Goal: Find specific page/section

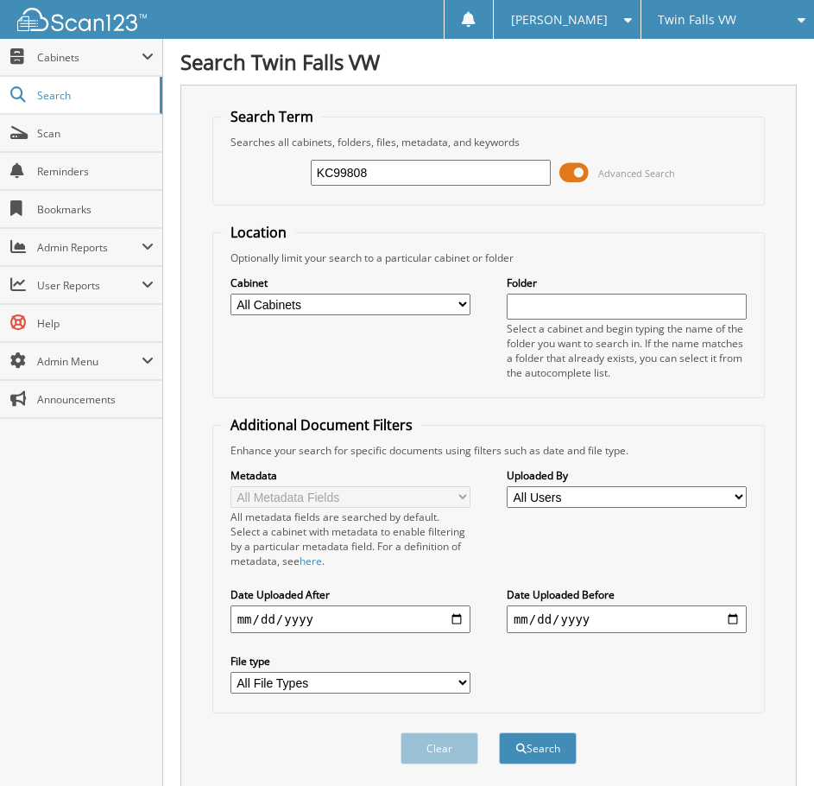
type input "KC99808"
click at [499, 732] on button "Search" at bounding box center [538, 748] width 78 height 32
click at [723, 22] on span "Twin Falls VW" at bounding box center [697, 20] width 79 height 10
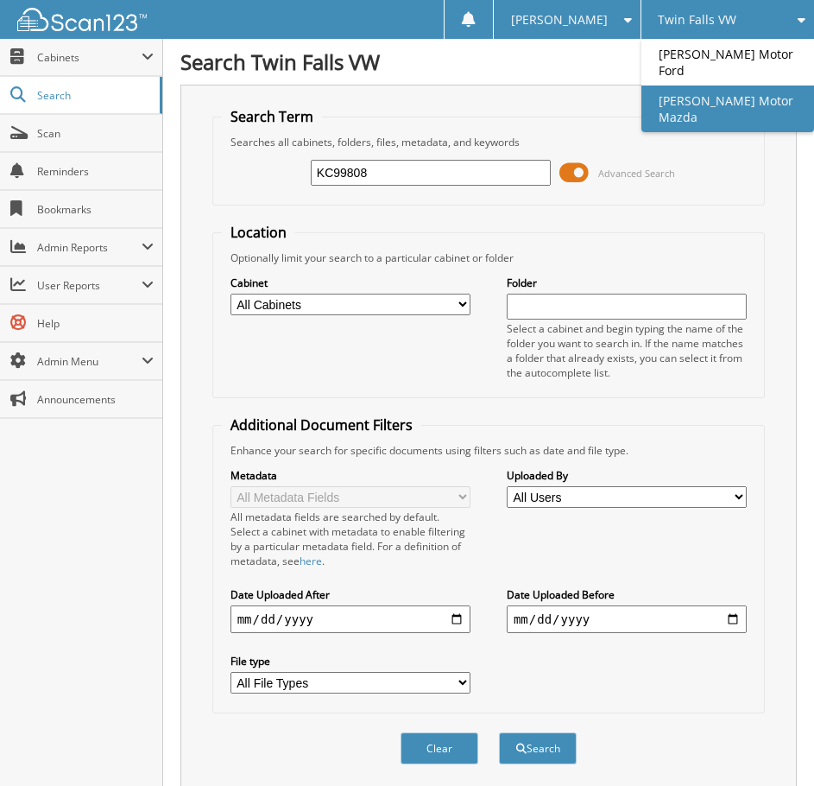
click at [711, 86] on link "[PERSON_NAME] Motor Mazda" at bounding box center [728, 109] width 173 height 47
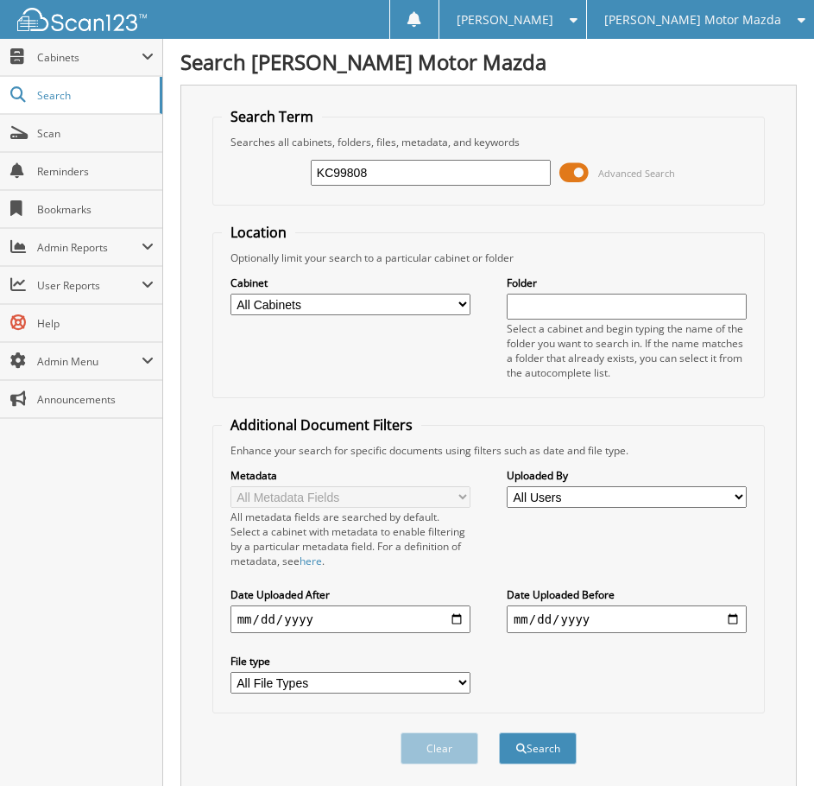
type input "KC99808"
click at [499, 732] on button "Search" at bounding box center [538, 748] width 78 height 32
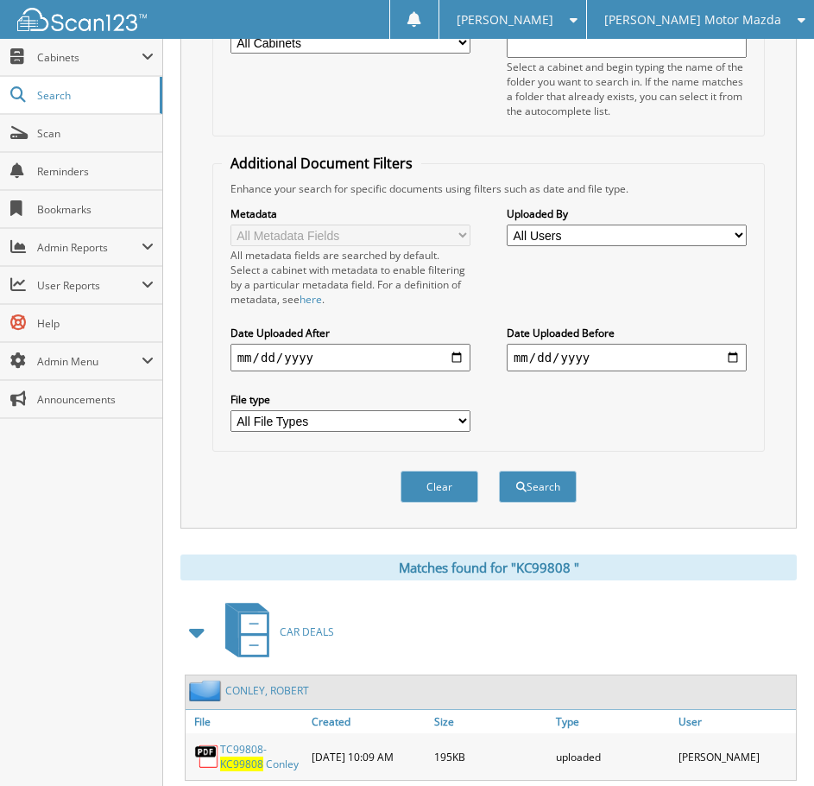
scroll to position [309, 0]
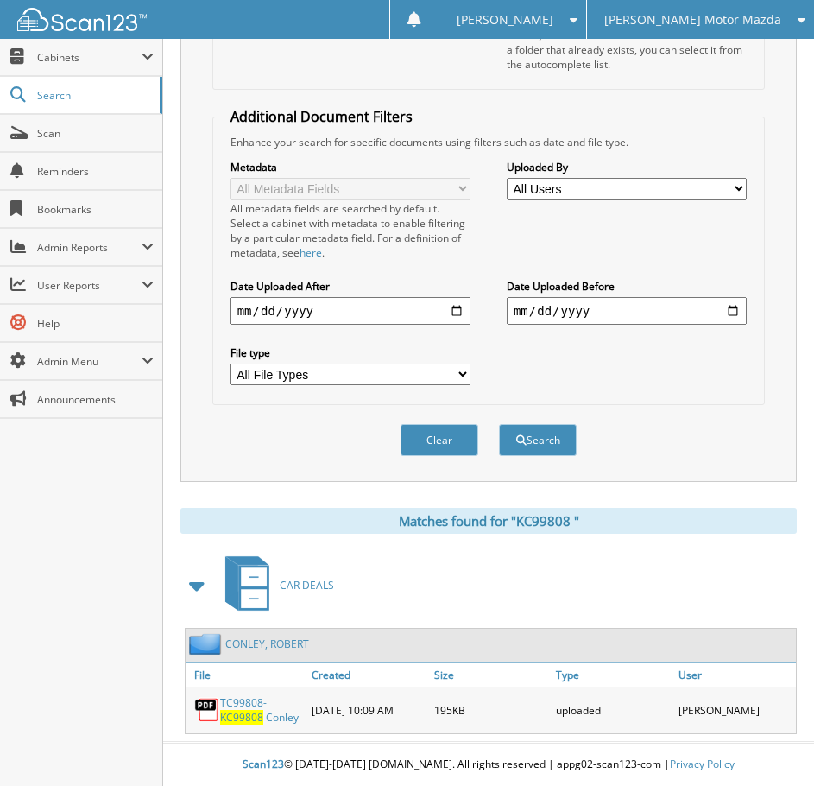
click at [256, 645] on link "[PERSON_NAME]" at bounding box center [267, 644] width 84 height 15
